Goal: Transaction & Acquisition: Purchase product/service

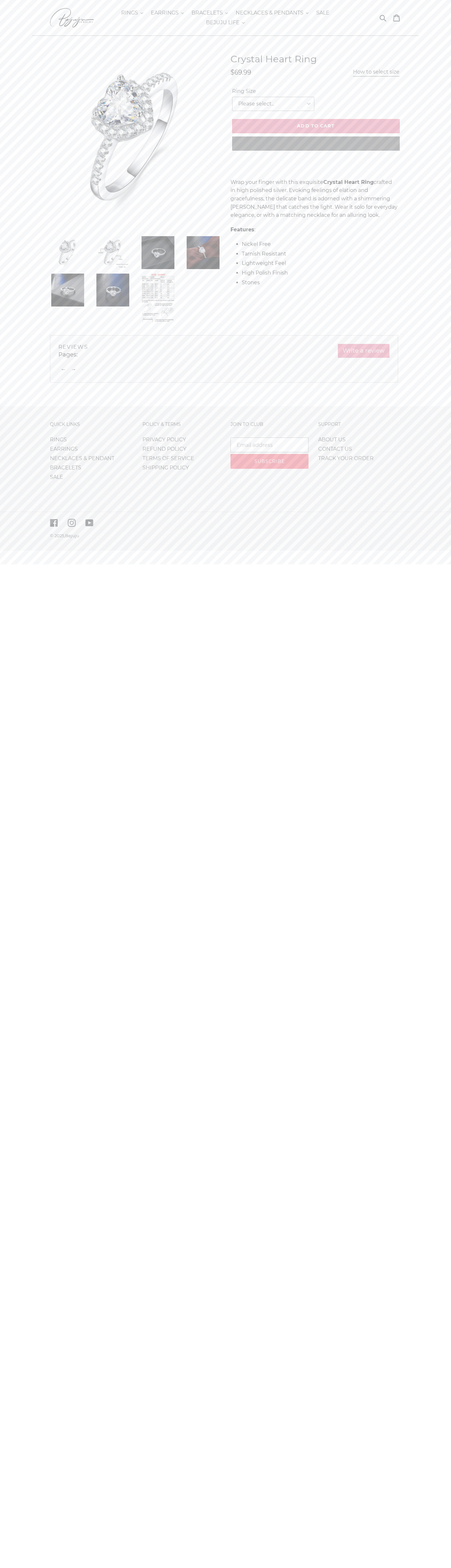
click at [336, 452] on link "CONTACT US" at bounding box center [335, 449] width 34 height 6
select select "8"
click at [316, 126] on span "Add to cart" at bounding box center [315, 125] width 37 height 6
